Goal: Information Seeking & Learning: Learn about a topic

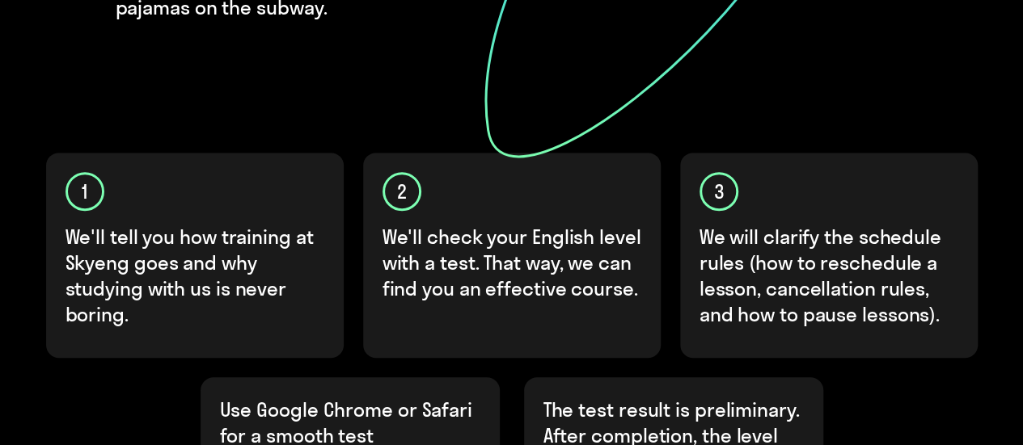
scroll to position [404, 0]
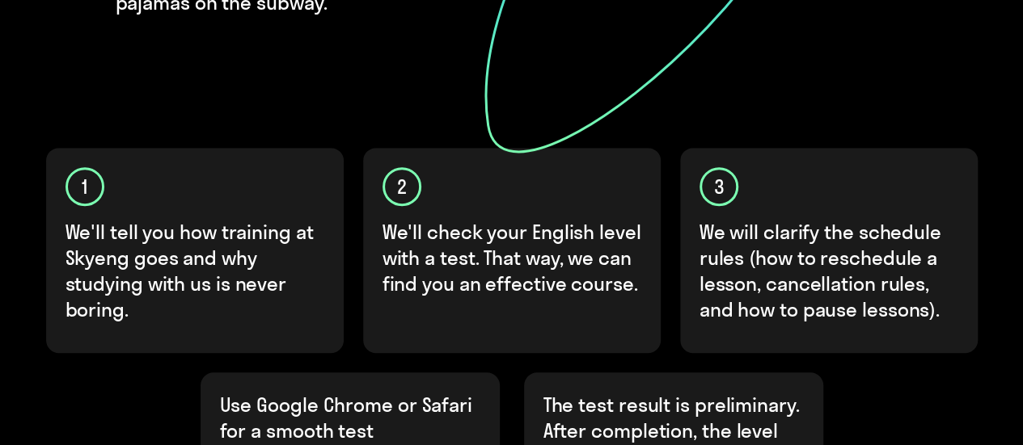
click at [247, 219] on p "We'll tell you how training at Skyeng goes and why studying with us is never bo…" at bounding box center [195, 270] width 260 height 103
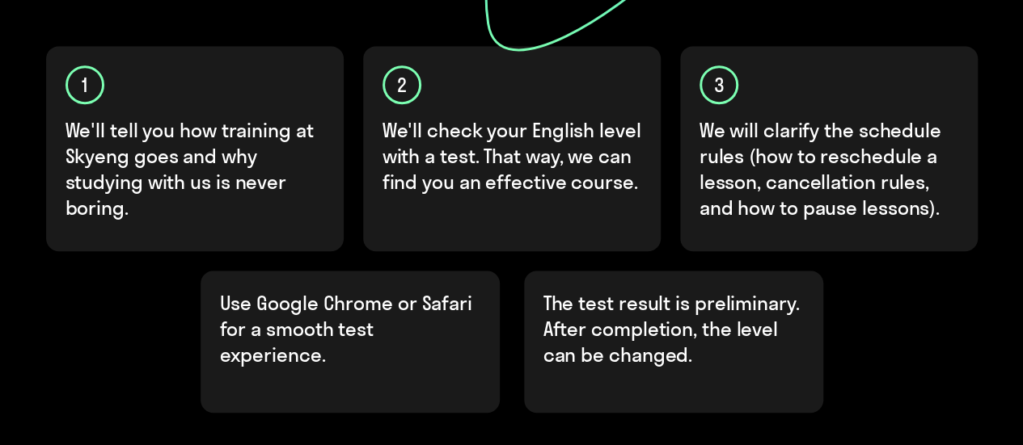
scroll to position [647, 0]
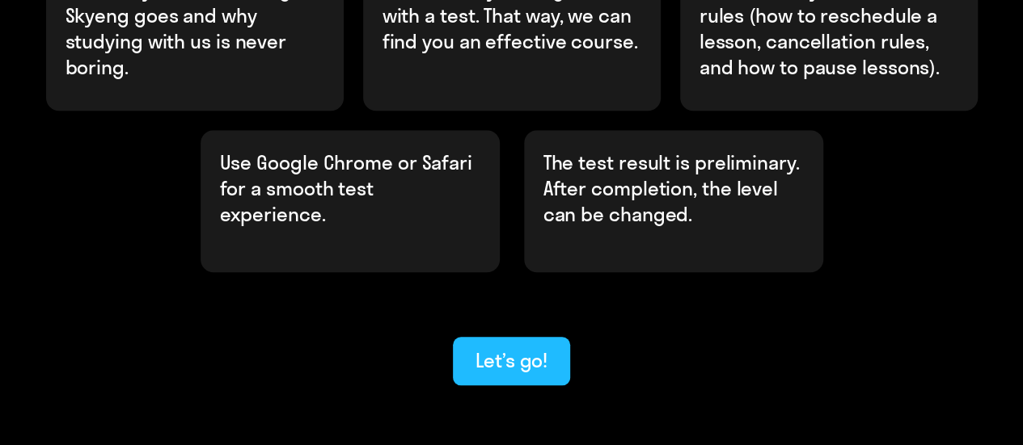
click at [495, 348] on div "Let’s go!" at bounding box center [511, 361] width 72 height 26
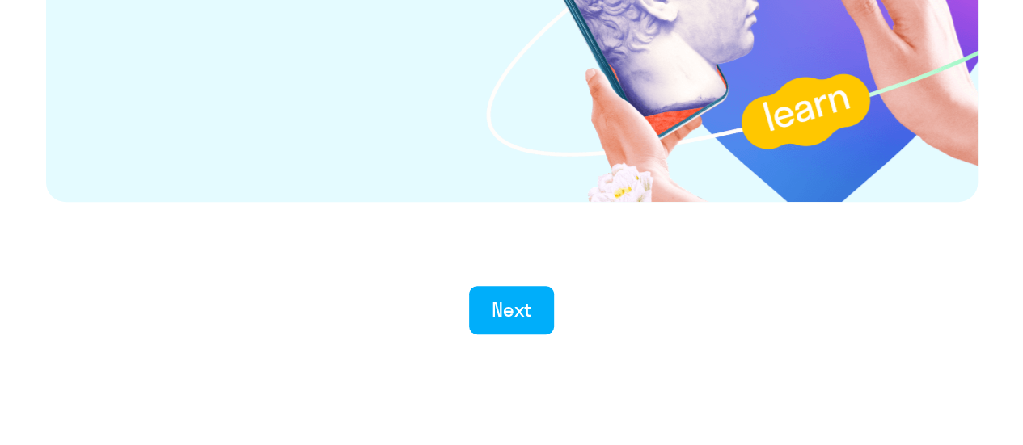
scroll to position [3301, 0]
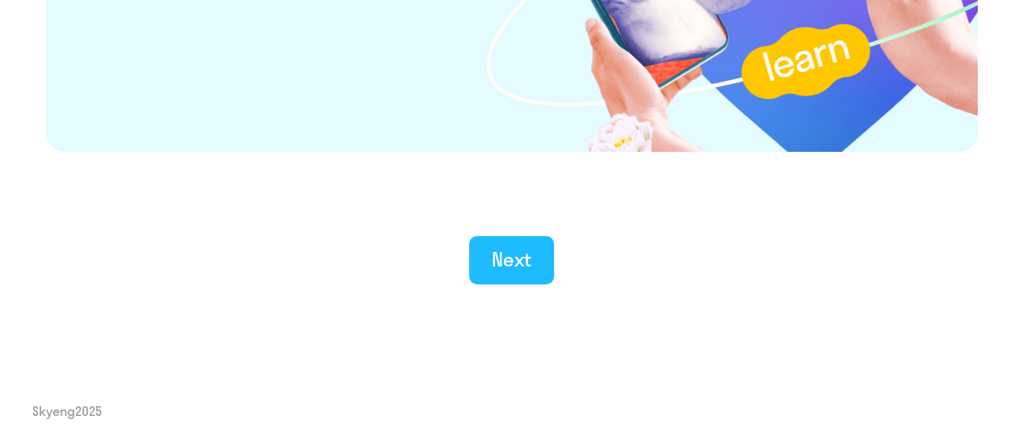
click at [502, 273] on button "Next" at bounding box center [511, 260] width 85 height 48
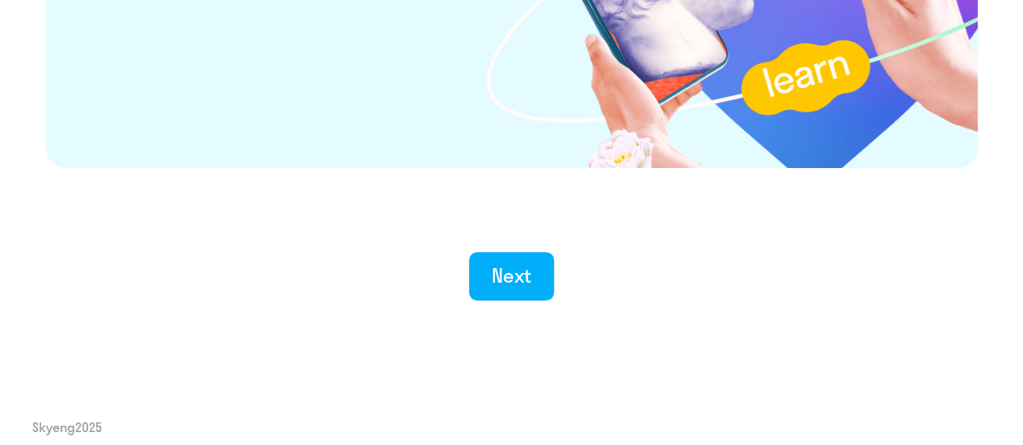
scroll to position [3301, 0]
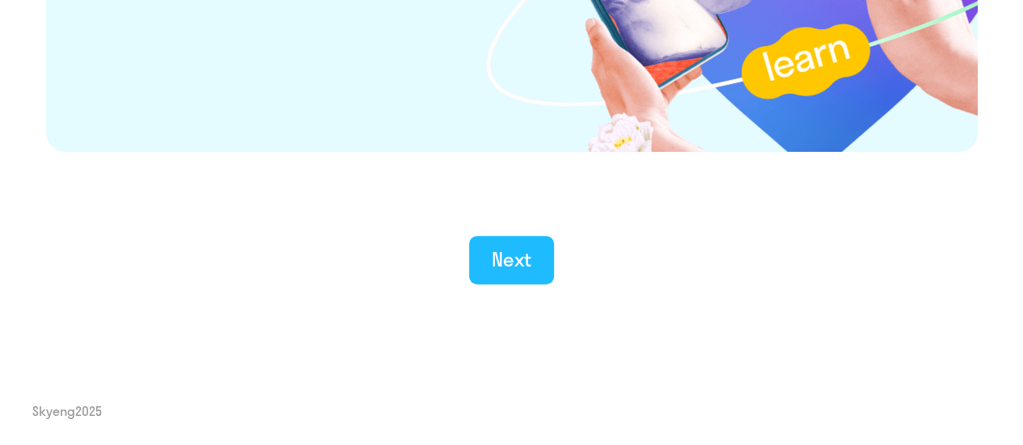
click at [521, 255] on div "Next" at bounding box center [511, 260] width 40 height 26
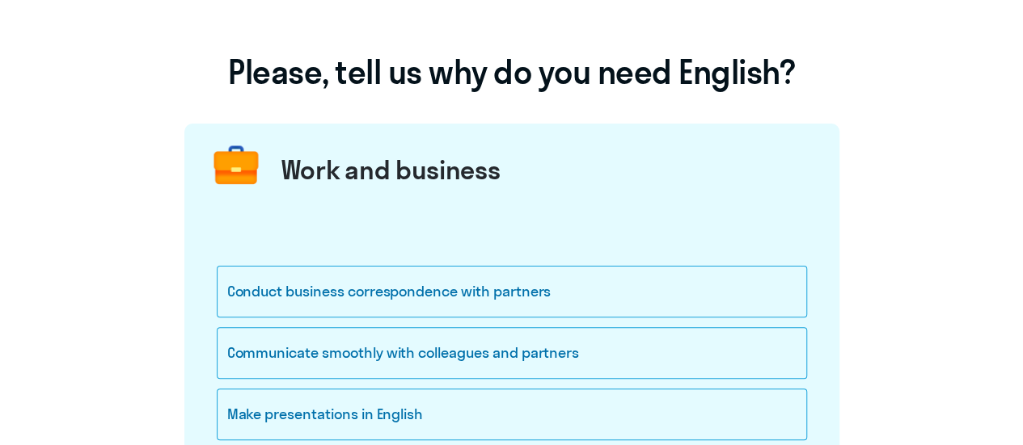
scroll to position [162, 0]
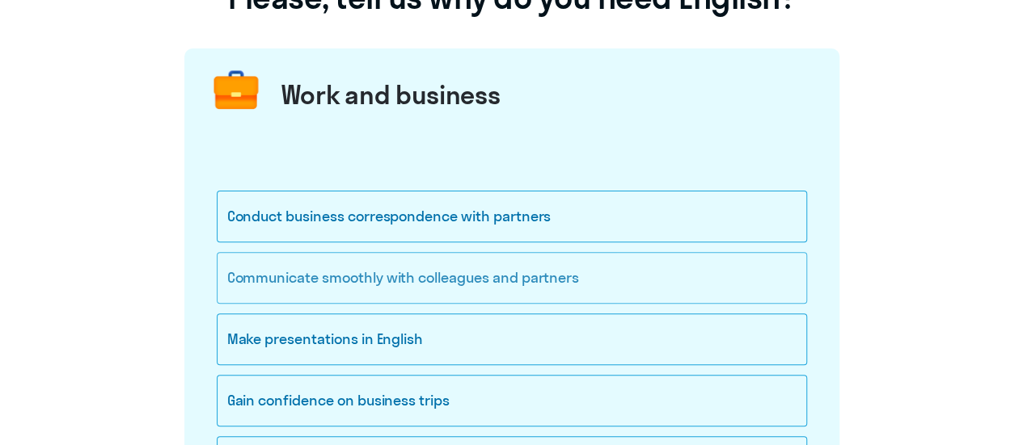
click at [387, 280] on div "Communicate smoothly with colleagues and partners" at bounding box center [512, 278] width 590 height 52
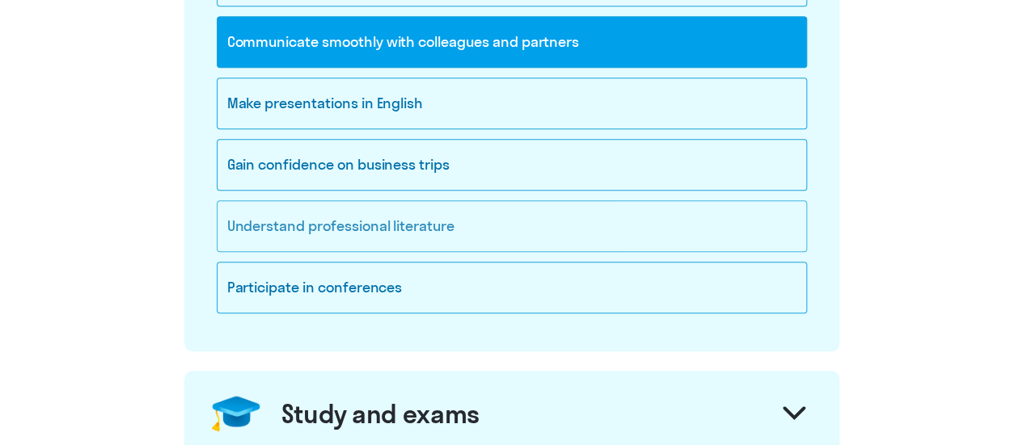
scroll to position [404, 0]
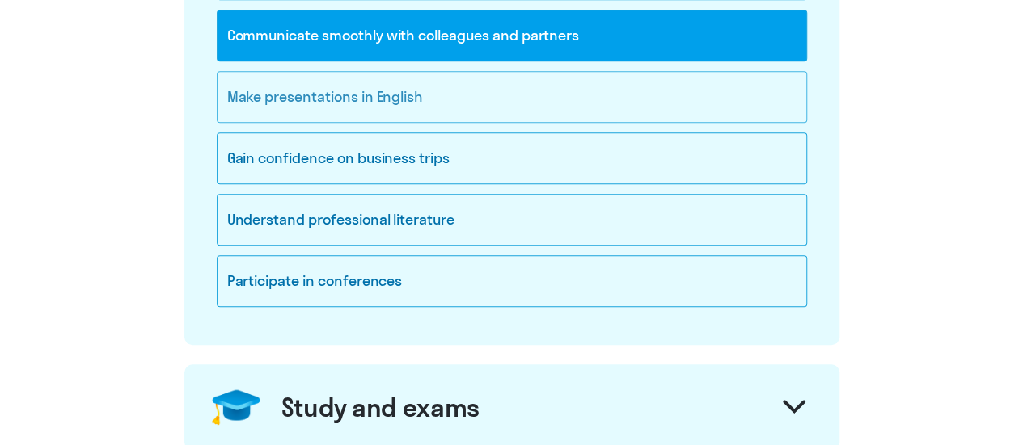
click at [449, 95] on div "Make presentations in English" at bounding box center [512, 97] width 590 height 52
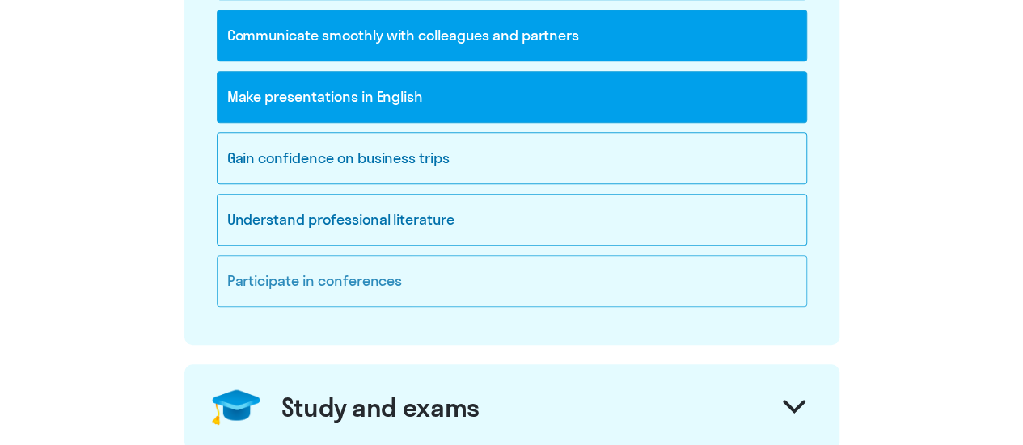
click at [434, 283] on div "Participate in conferences" at bounding box center [512, 281] width 590 height 52
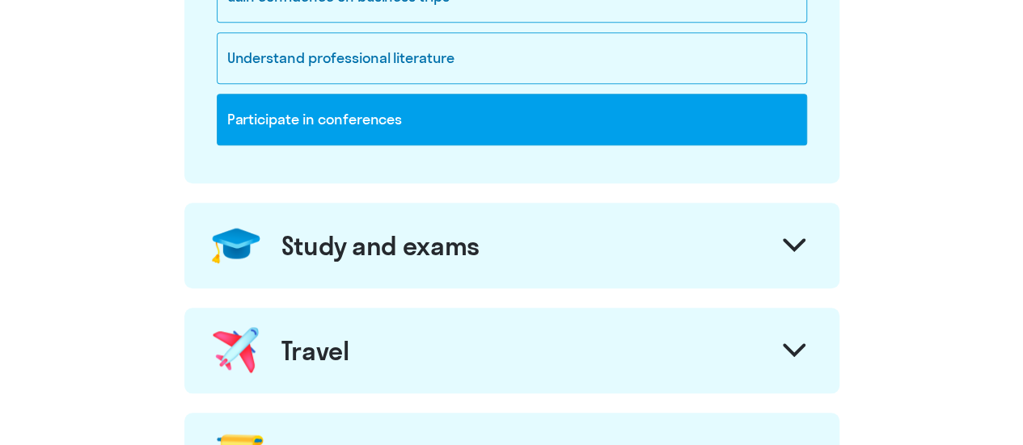
scroll to position [647, 0]
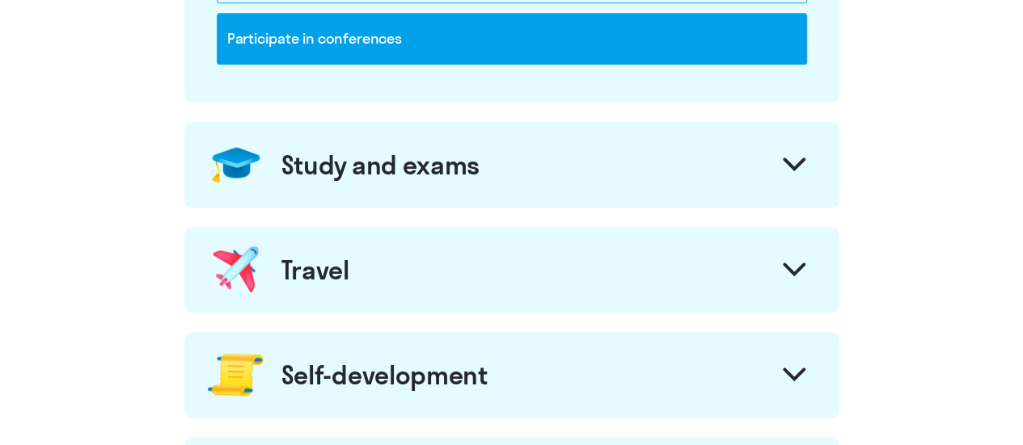
click at [801, 166] on icon at bounding box center [793, 165] width 23 height 14
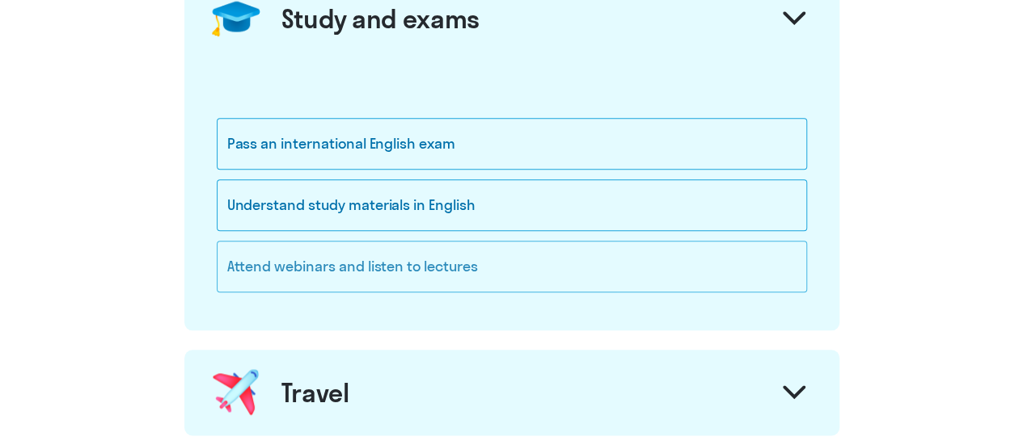
scroll to position [808, 0]
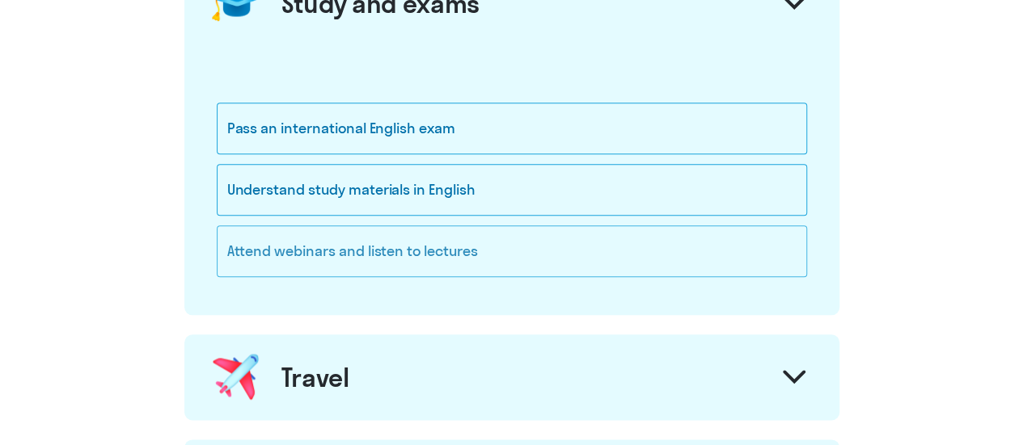
click at [500, 250] on div "Attend webinars and listen to lectures" at bounding box center [512, 252] width 590 height 52
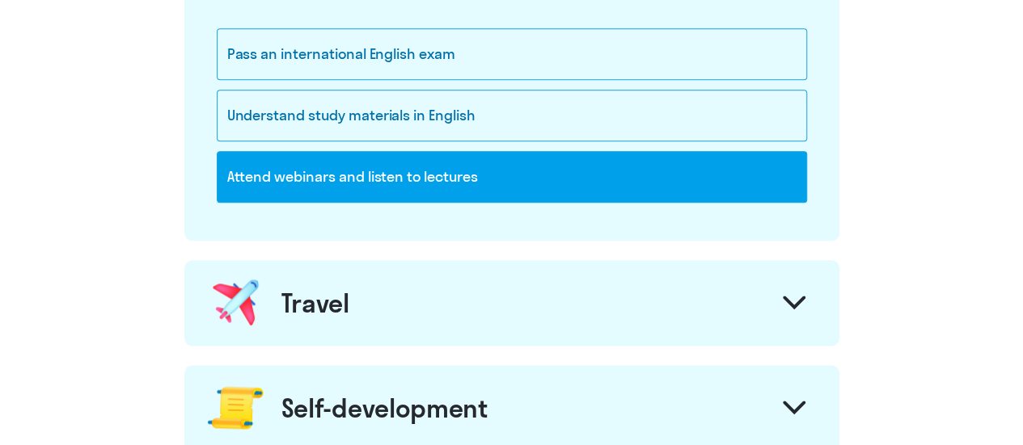
scroll to position [970, 0]
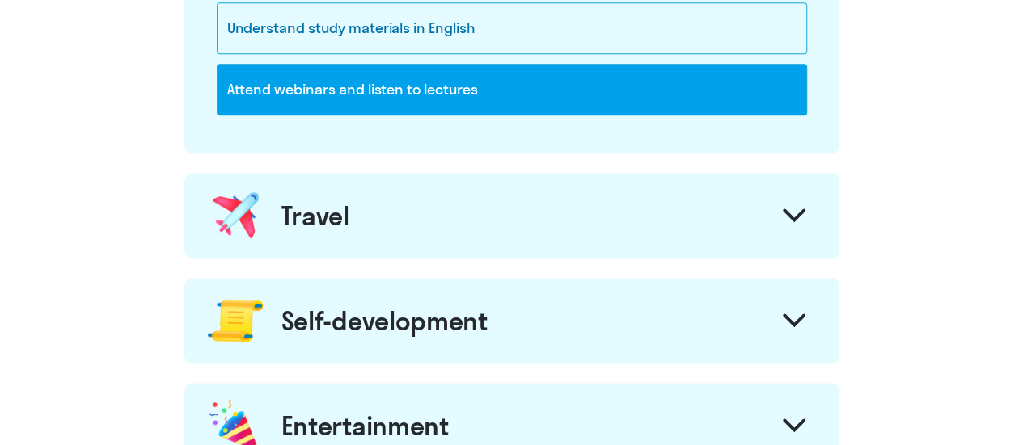
click at [564, 230] on div "Travel" at bounding box center [511, 216] width 655 height 86
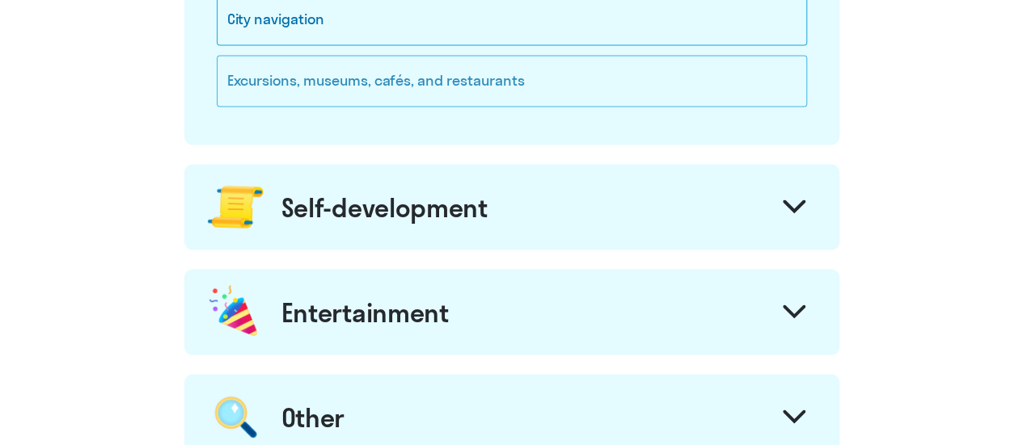
scroll to position [1374, 0]
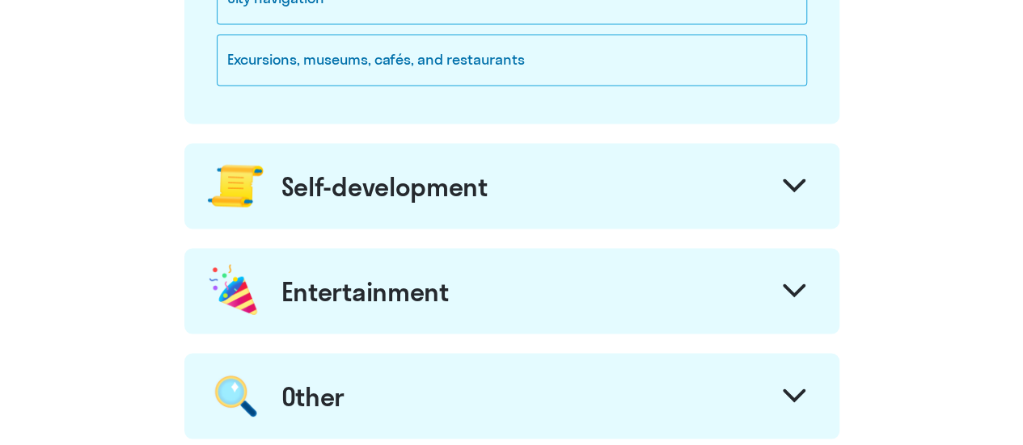
click at [566, 195] on div "Self-development" at bounding box center [511, 186] width 655 height 86
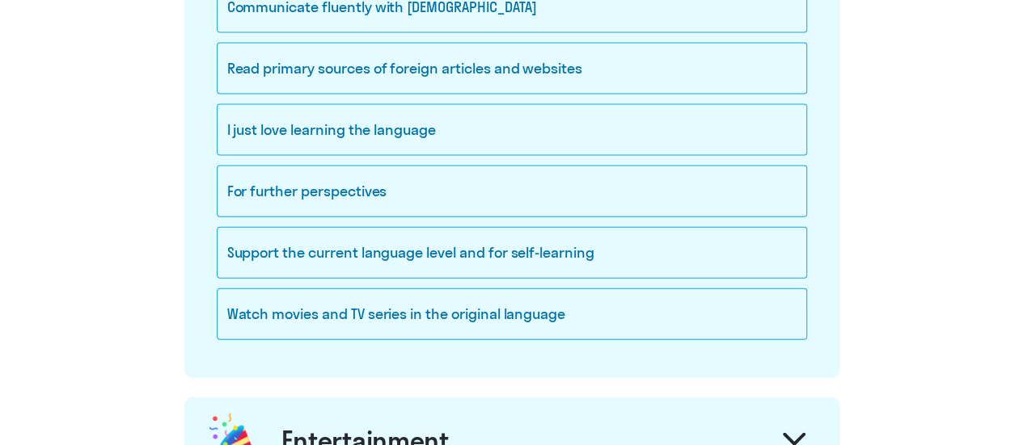
scroll to position [1778, 0]
